Goal: Task Accomplishment & Management: Use online tool/utility

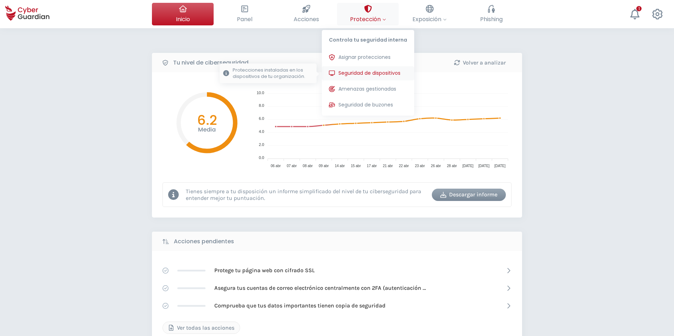
click at [375, 72] on span "Seguridad de dispositivos" at bounding box center [370, 72] width 62 height 7
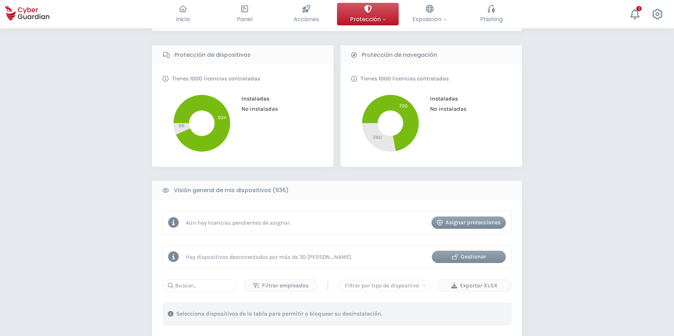
scroll to position [212, 0]
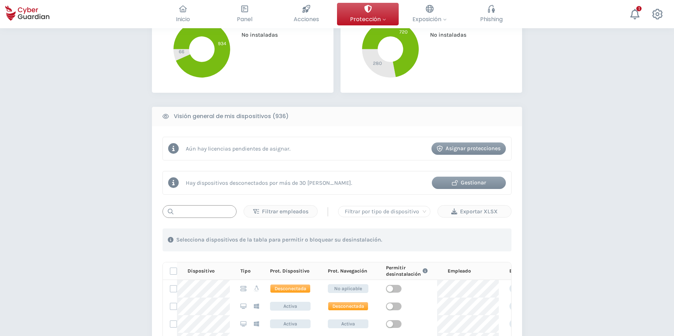
click at [222, 212] on input "text" at bounding box center [200, 211] width 74 height 13
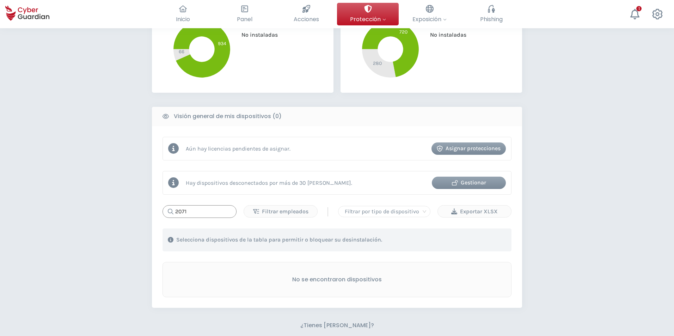
type input "2071"
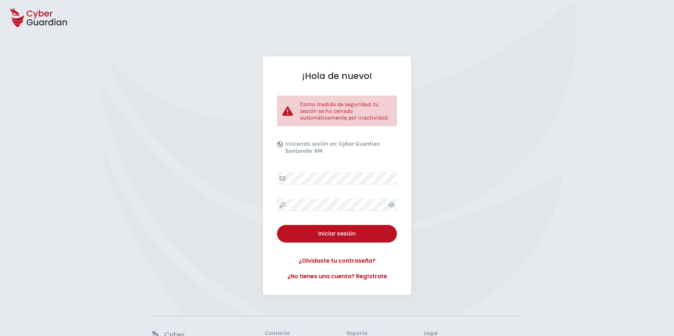
click at [277, 2] on div at bounding box center [337, 17] width 674 height 35
